Goal: Navigation & Orientation: Find specific page/section

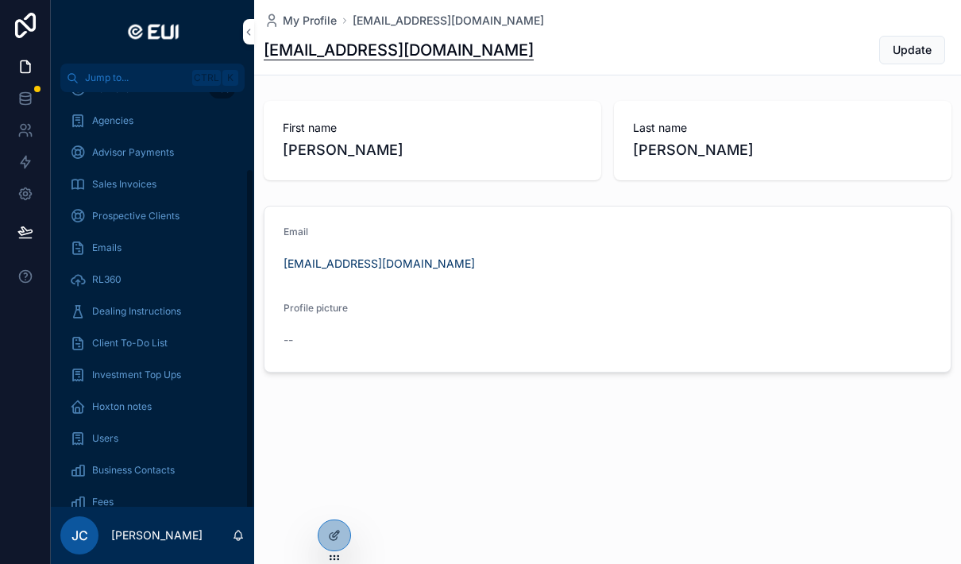
scroll to position [91, 0]
click at [155, 479] on div "Business Contacts" at bounding box center [152, 471] width 165 height 25
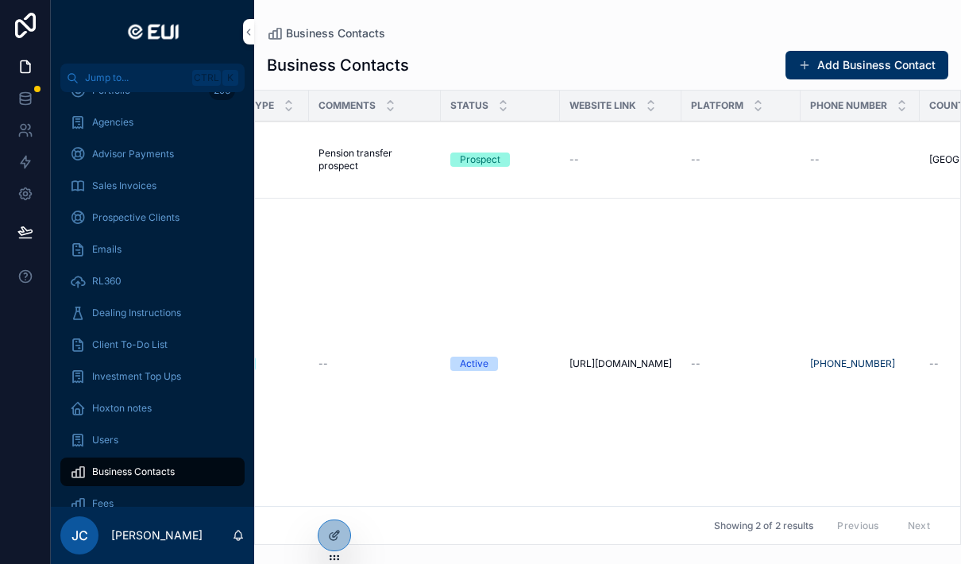
scroll to position [0, 553]
click at [96, 114] on div "Agencies" at bounding box center [152, 122] width 165 height 25
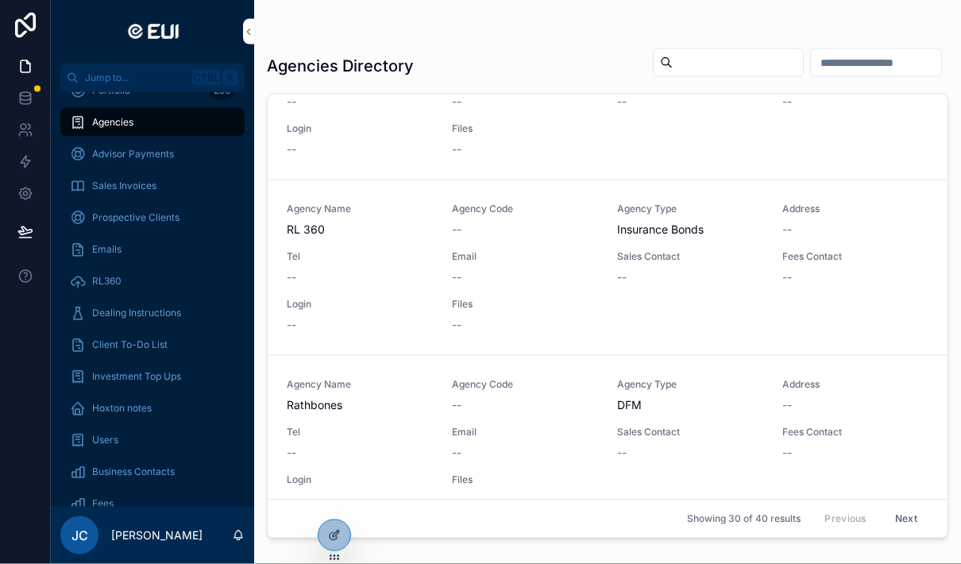
scroll to position [64, 0]
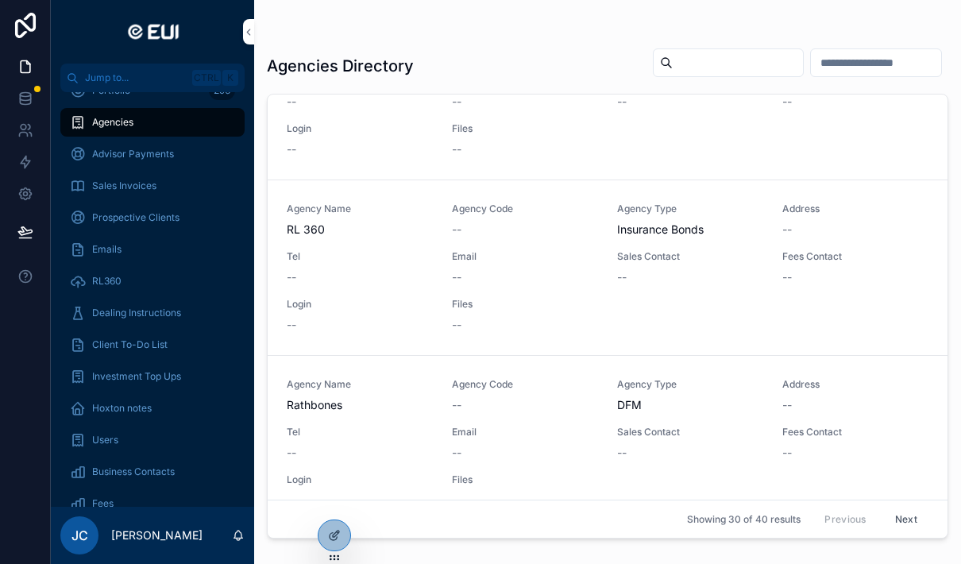
click at [916, 517] on button "Next" at bounding box center [906, 519] width 44 height 25
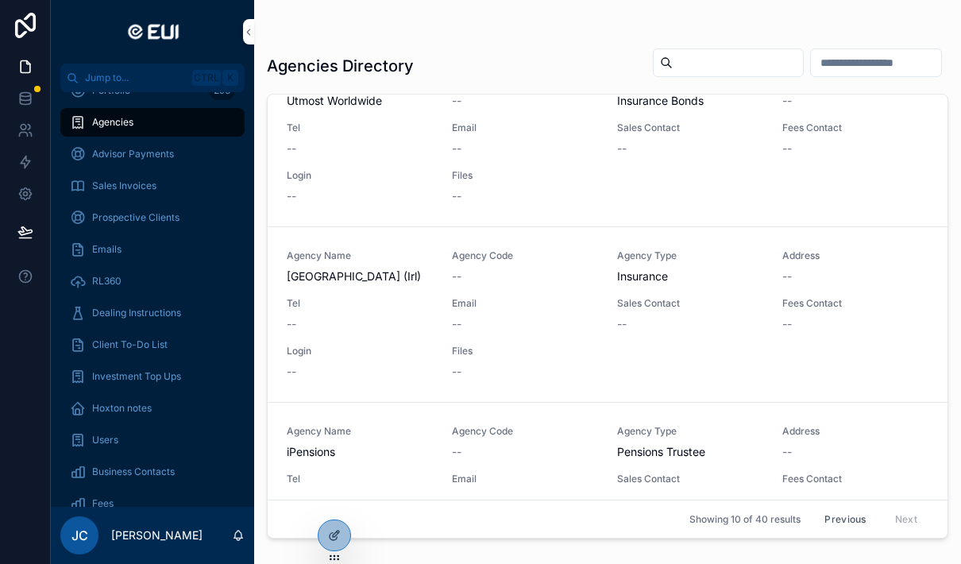
scroll to position [1334, 0]
